Goal: Find specific page/section: Find specific page/section

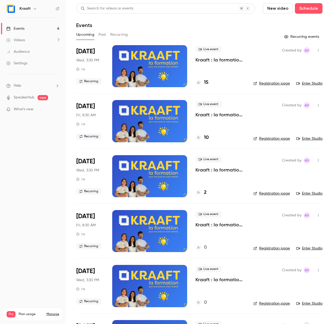
click at [210, 59] on p "Kraaft : la formation 💪" at bounding box center [220, 60] width 49 height 6
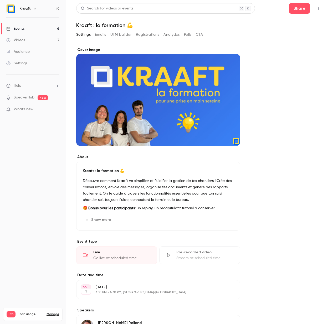
click at [318, 8] on icon "button" at bounding box center [318, 9] width 4 height 4
click at [305, 24] on div "Enter Studio" at bounding box center [298, 21] width 40 height 5
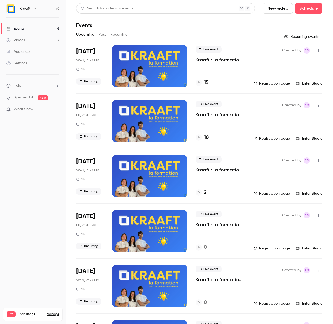
click at [101, 36] on button "Past" at bounding box center [103, 35] width 8 height 8
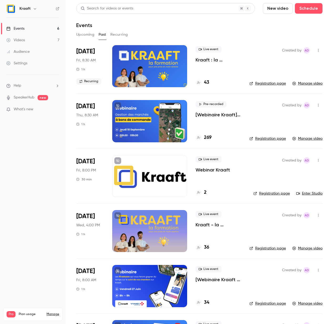
click at [200, 59] on p "Kraaft : la formation 💪" at bounding box center [218, 60] width 45 height 6
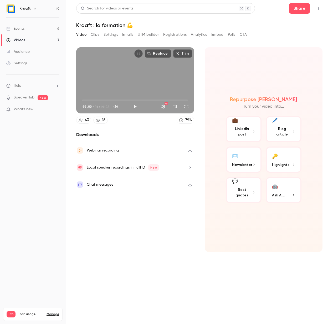
click at [317, 8] on icon "Top Bar Actions" at bounding box center [318, 9] width 4 height 4
click at [220, 51] on div at bounding box center [166, 162] width 333 height 324
click at [94, 36] on button "Clips" at bounding box center [95, 35] width 9 height 8
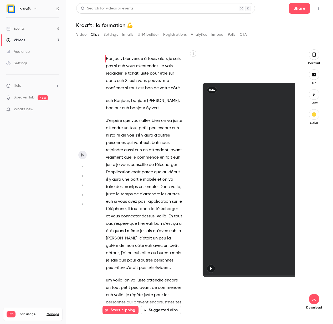
click at [108, 35] on button "Settings" at bounding box center [111, 35] width 14 height 8
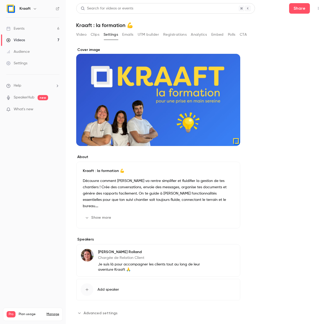
click at [131, 36] on button "Emails" at bounding box center [127, 35] width 11 height 8
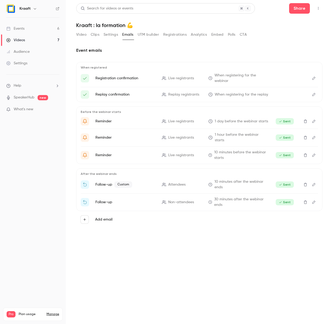
click at [144, 35] on button "UTM builder" at bounding box center [148, 35] width 21 height 8
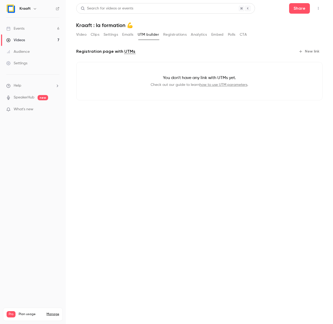
click at [176, 34] on button "Registrations" at bounding box center [174, 35] width 23 height 8
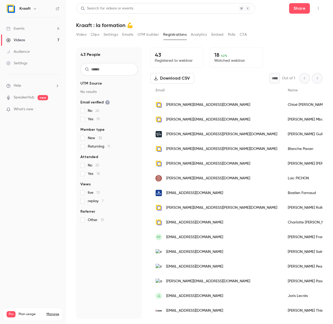
click at [199, 35] on button "Analytics" at bounding box center [199, 35] width 16 height 8
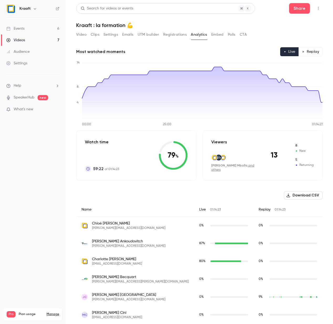
click at [219, 35] on button "Embed" at bounding box center [217, 35] width 12 height 8
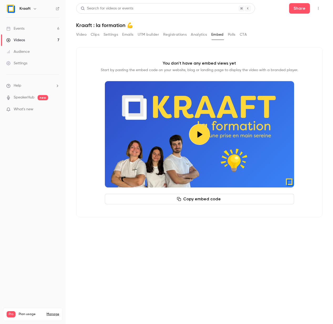
click at [236, 35] on button "Polls" at bounding box center [232, 35] width 8 height 8
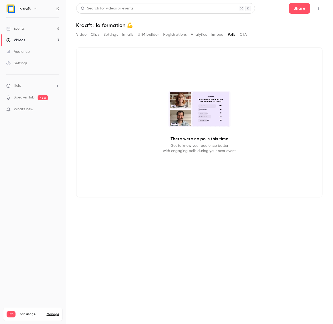
click at [247, 35] on button "CTA" at bounding box center [243, 35] width 7 height 8
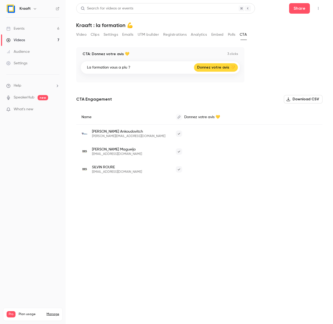
click at [91, 35] on button "Clips" at bounding box center [95, 35] width 9 height 8
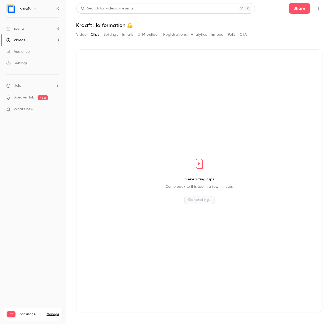
click at [84, 35] on button "Video" at bounding box center [81, 35] width 10 height 8
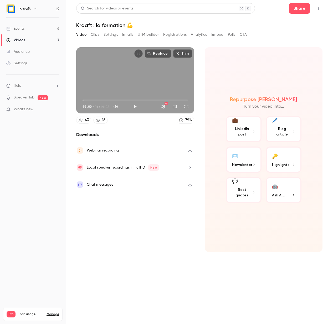
click at [247, 35] on button "CTA" at bounding box center [243, 35] width 7 height 8
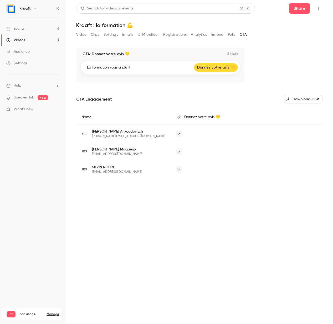
click at [232, 37] on button "Polls" at bounding box center [232, 35] width 8 height 8
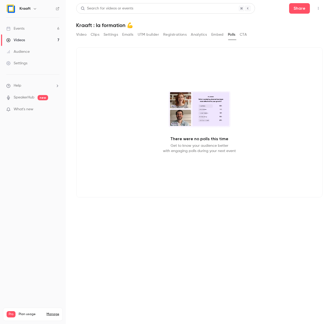
click at [83, 37] on button "Video" at bounding box center [81, 35] width 10 height 8
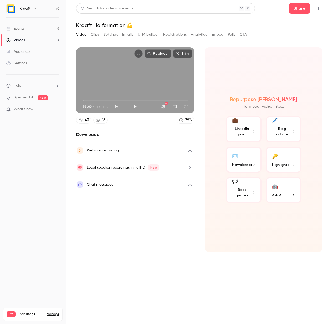
click at [44, 40] on link "Videos 7" at bounding box center [33, 40] width 66 height 12
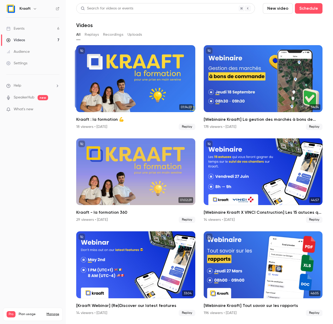
click at [48, 29] on link "Events 6" at bounding box center [33, 29] width 66 height 12
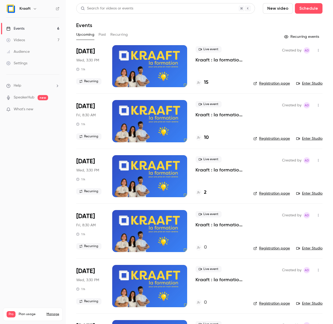
click at [102, 34] on button "Past" at bounding box center [103, 35] width 8 height 8
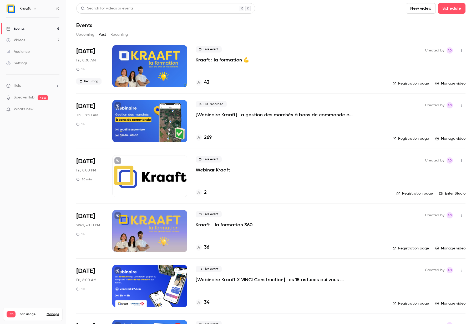
click at [86, 37] on button "Upcoming" at bounding box center [85, 35] width 18 height 8
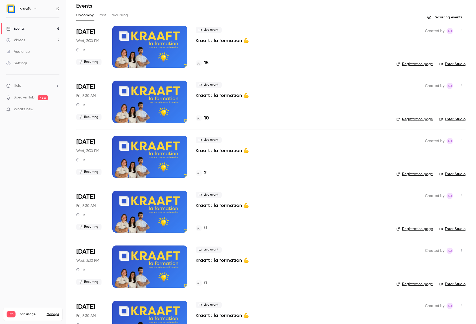
scroll to position [20, 0]
